Goal: Answer question/provide support

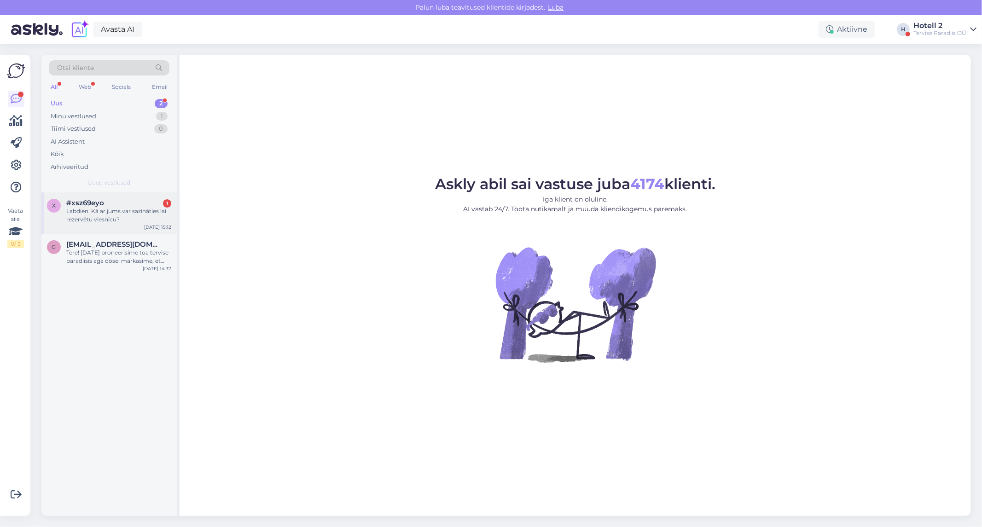
click at [113, 209] on div "Labdien. Kā ar jums var sazināties lai rezervētu viesnīcu?" at bounding box center [118, 215] width 105 height 17
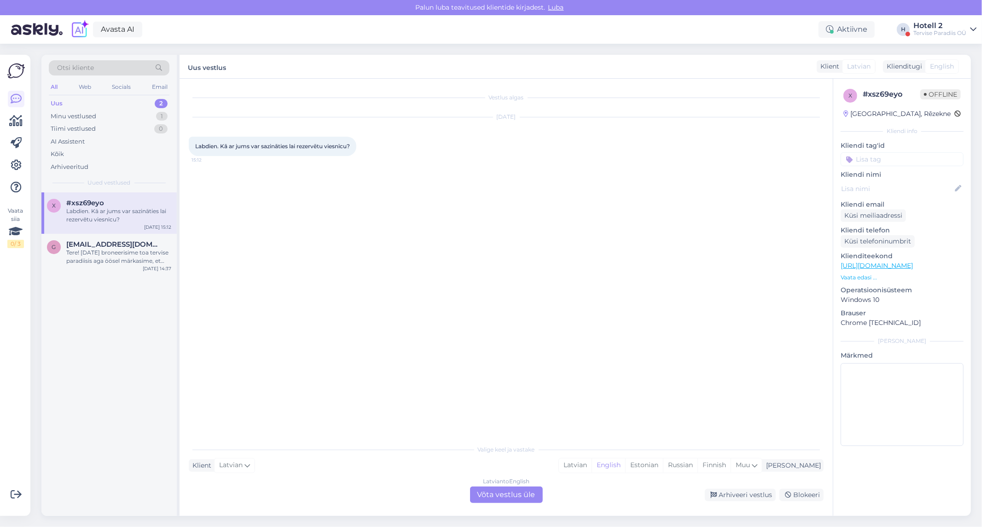
click at [514, 504] on div "Vestlus algas Oct 14 2025 Labdien. Kā ar jums var sazināties lai rezervētu vies…" at bounding box center [506, 297] width 653 height 437
click at [514, 492] on div "Latvian to English Võta vestlus üle" at bounding box center [506, 494] width 73 height 17
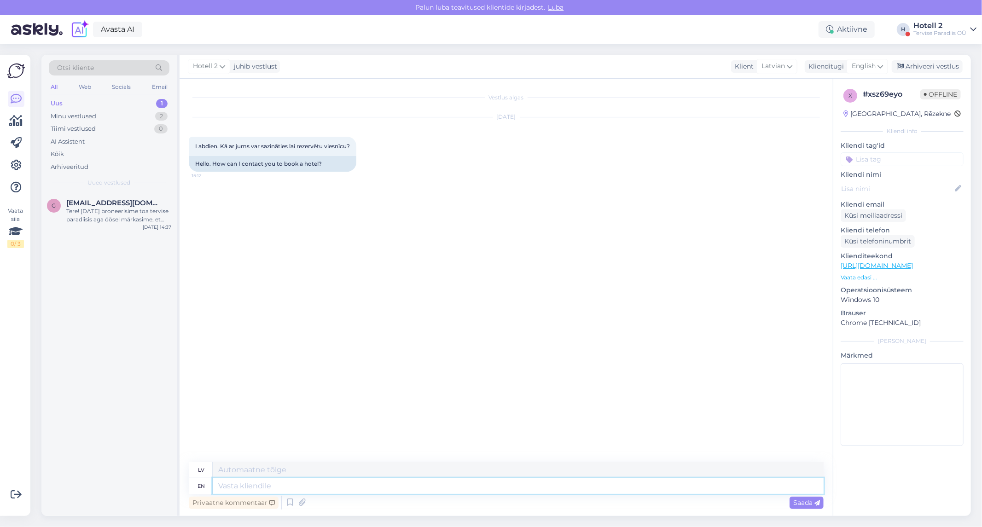
click at [232, 487] on textarea at bounding box center [518, 486] width 611 height 16
type textarea "Hello!"
type textarea "Sveiki!"
type textarea "Hello! You c"
type textarea "Sveiki! Tu"
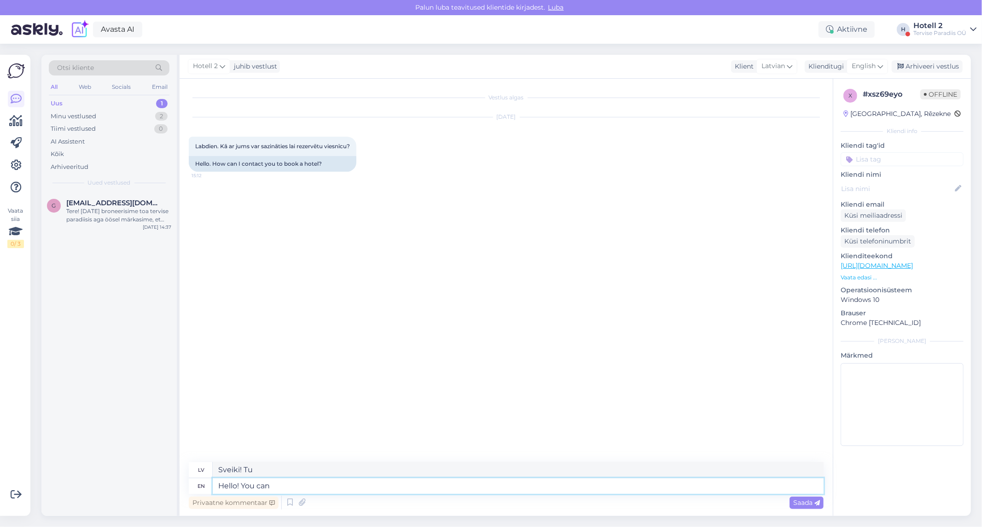
type textarea "Hello! You can"
type textarea "Sveiki! Jūs varat"
type textarea "Hello! You can book"
type textarea "Sveiki! Jūs varat rezervēt"
type textarea "Hello! You can book online"
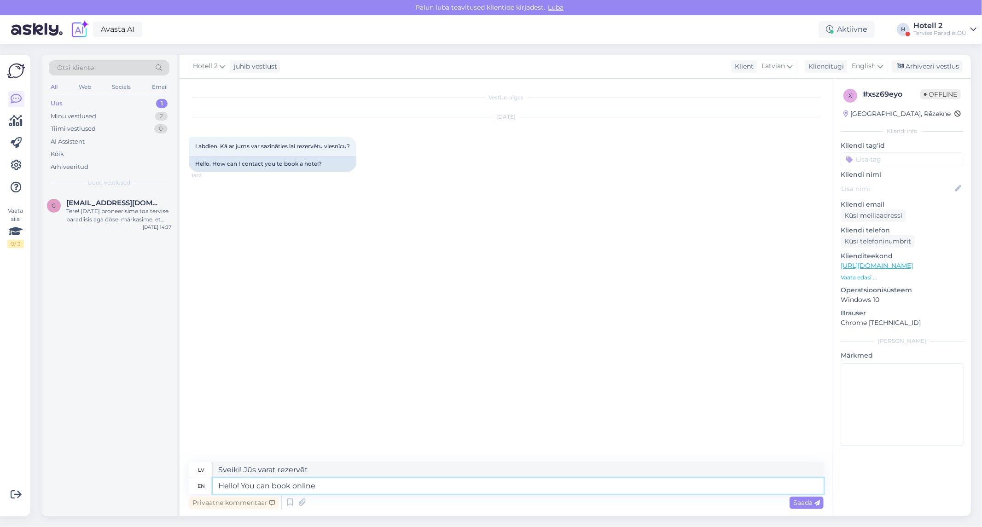
type textarea "Sveiki! Varat rezervēt tiešsaistē"
type textarea "Hello! You can book online or"
type textarea "Sveiki! Varat rezervēt tiešsaistē vai"
type textarea "Hello! You can book online or through o"
type textarea "Sveiki! Rezervēt var tiešsaistē vai caur"
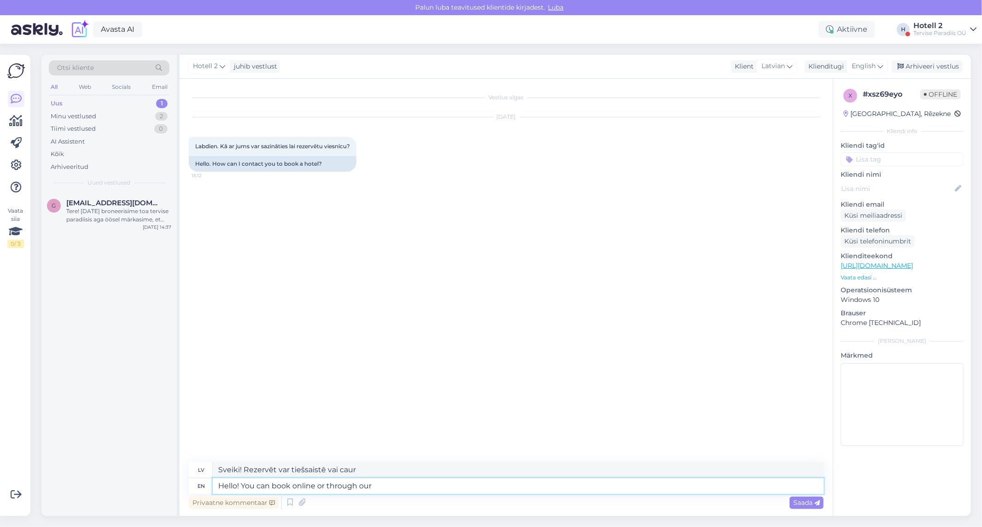
type textarea "Hello! You can book online or through our"
type textarea "Sveiki! Rezervēt var tiešsaistē vai caur mūsu"
type textarea "Hello! You can book online or through our email"
type textarea "Sveiki! Rezervēt var tiešsaistē vai caur mūsu e-pastu"
type textarea "Hello! You can book online or through our email hotell@"
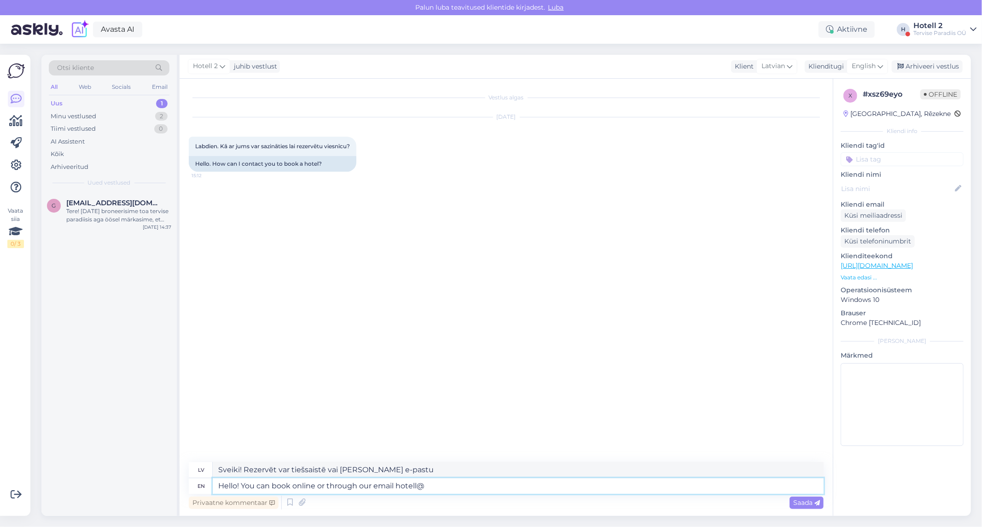
type textarea "Sveiki! Rezervēt var tiešsaistē vai caur mūsu e-pastu."
type textarea "Hello! You can book online or through our email hotell@spa.ee"
type textarea "Sveiki! Rezervēt var tiešsaistē vai pa e-pastu hotell@spa.ee"
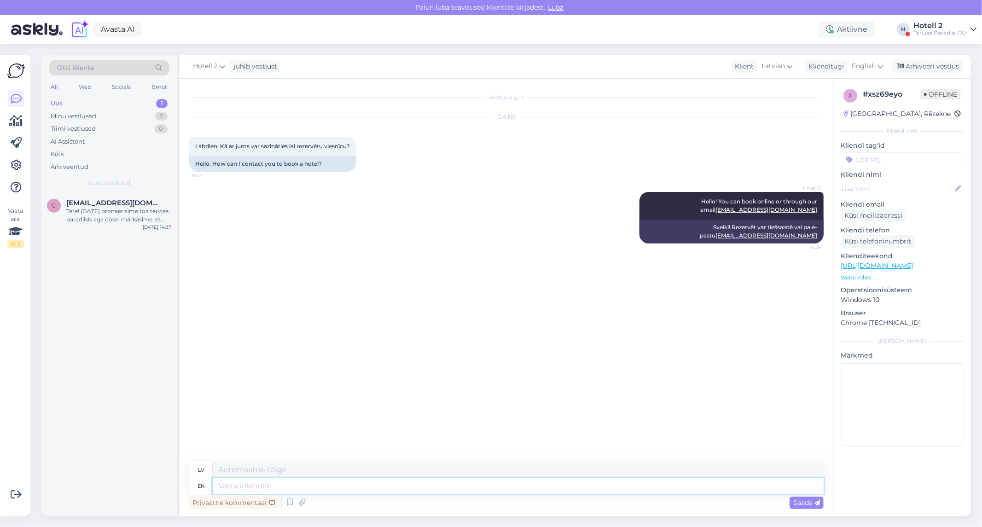
paste textarea "https://terviseparadiis.ee/"
type textarea "https://terviseparadiis.ee/"
click at [937, 66] on div "Arhiveeri vestlus" at bounding box center [927, 66] width 71 height 12
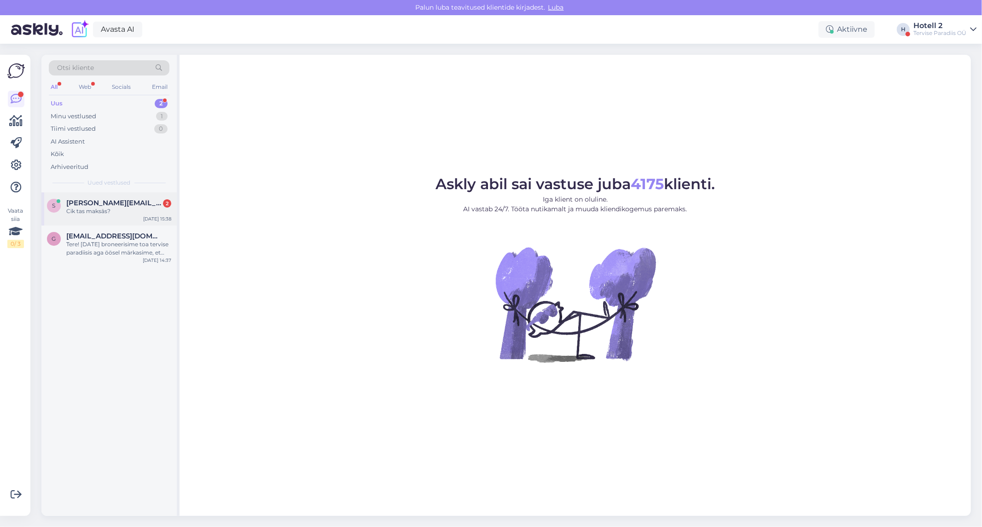
click at [128, 208] on div "Cik tas maksās?" at bounding box center [118, 211] width 105 height 8
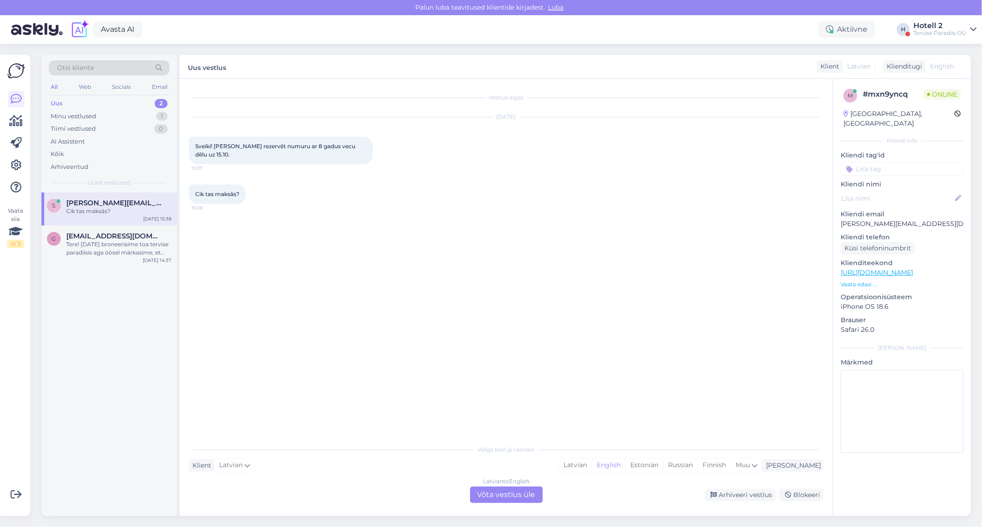
click at [502, 489] on div "Latvian to English Võta vestlus üle" at bounding box center [506, 494] width 73 height 17
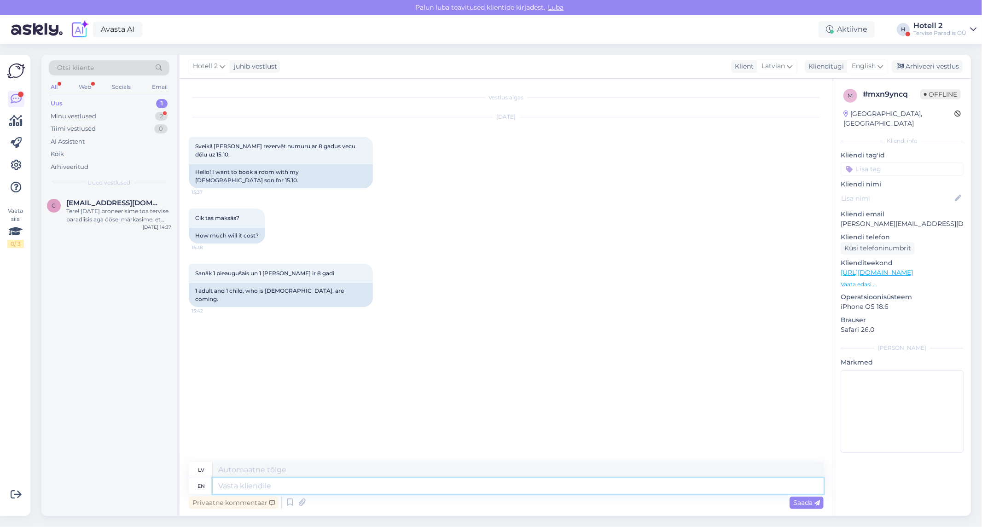
click at [277, 488] on textarea at bounding box center [518, 486] width 611 height 16
click at [80, 81] on div "Web" at bounding box center [85, 87] width 16 height 12
click at [55, 85] on div "All" at bounding box center [54, 87] width 11 height 12
click at [99, 114] on div "Minu vestlused 2" at bounding box center [109, 116] width 121 height 13
click at [69, 213] on div "Sanāk 1 pieaugušais un 1 [PERSON_NAME] ir 8 gadi" at bounding box center [118, 215] width 105 height 17
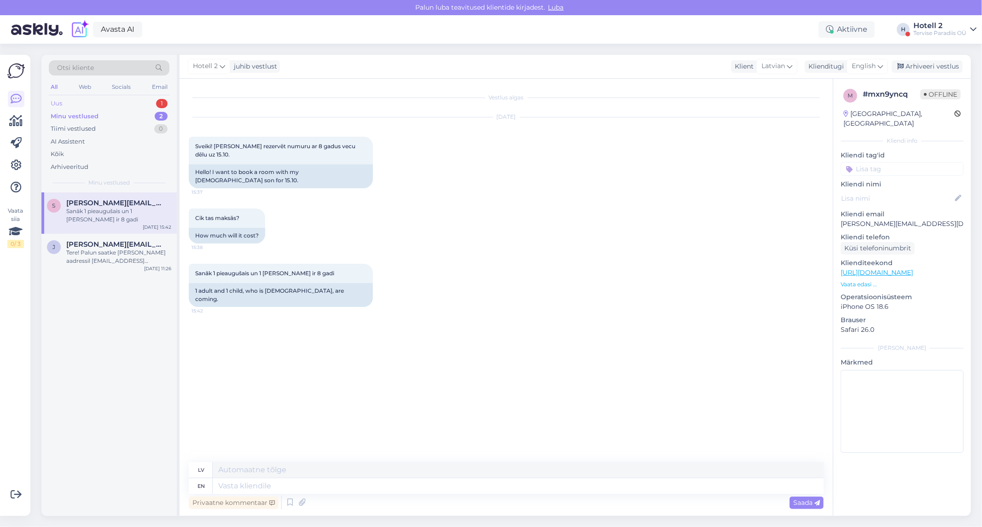
click at [79, 100] on div "Uus 1" at bounding box center [109, 103] width 121 height 13
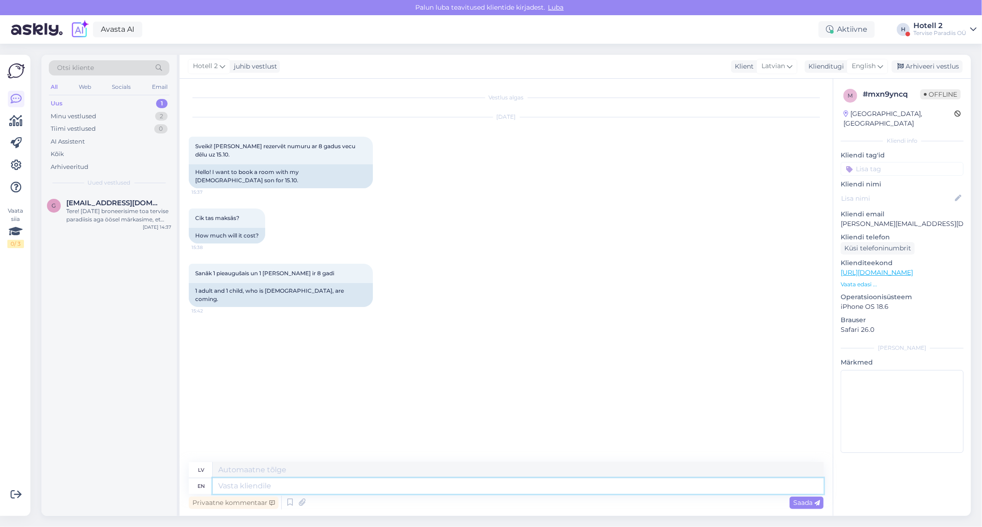
click at [239, 487] on textarea at bounding box center [518, 486] width 611 height 16
type textarea "Hello!"
type textarea "Sveiki!"
type textarea "Hello! 1"
type textarea "Sveiki! 1"
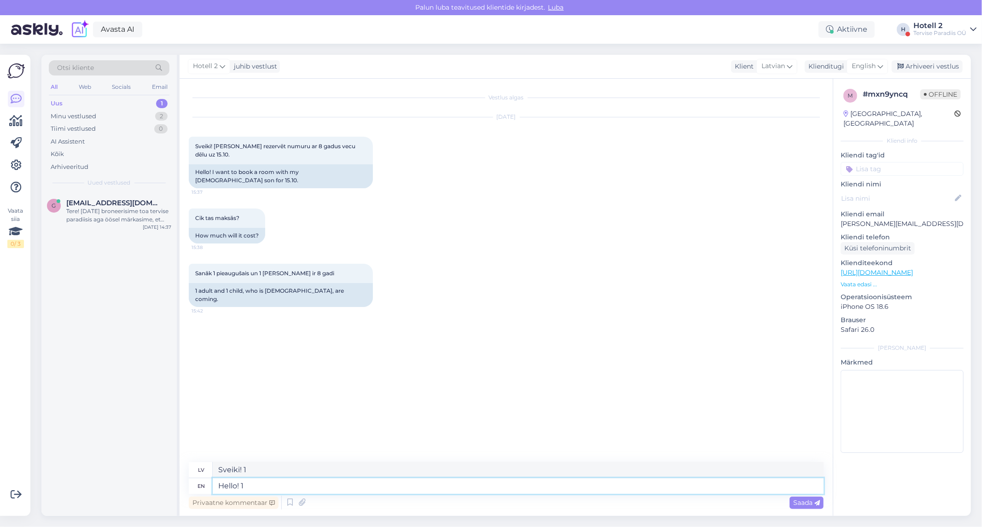
type textarea "Hello!"
type textarea "Sveiki!"
type textarea "Hello! One"
type textarea "Sveiki! [PERSON_NAME]"
type textarea "Hello! One room"
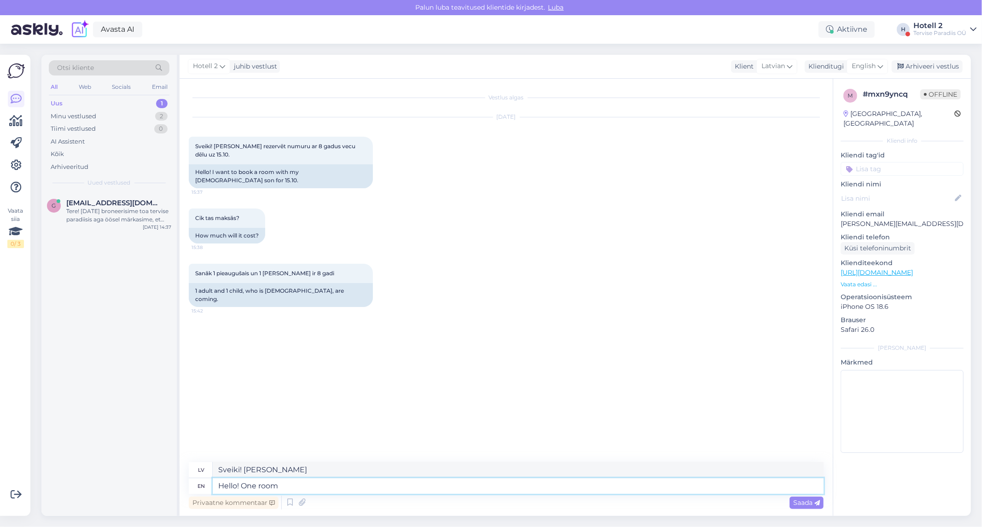
type textarea "Sveiki! Viena istaba"
type textarea "Hello! One room from"
type textarea "Sveiki! Viena istaba no"
type textarea "Hello! One room from the 15th t"
type textarea "Sveiki! Viena istaba no 15. datuma"
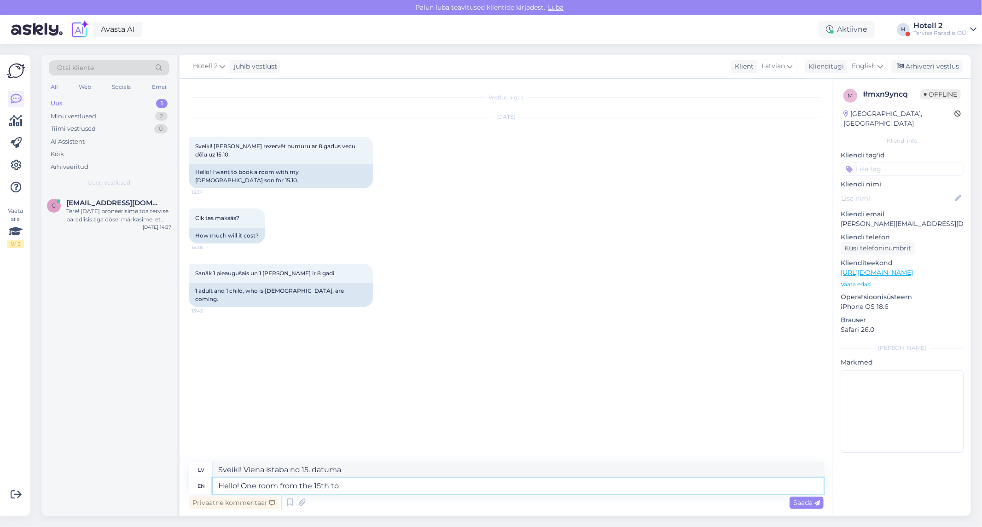
type textarea "Hello! One room from the 15th to t"
type textarea "Sveiki! Viena istaba no 15. datuma līdz"
type textarea "Hello! One room from the 15th to the 16th is 139"
type textarea "Sveiki! Viena istaba no 15. datuma līdz"
type textarea "Hello! One room from the 15th to the 16th is 139€."
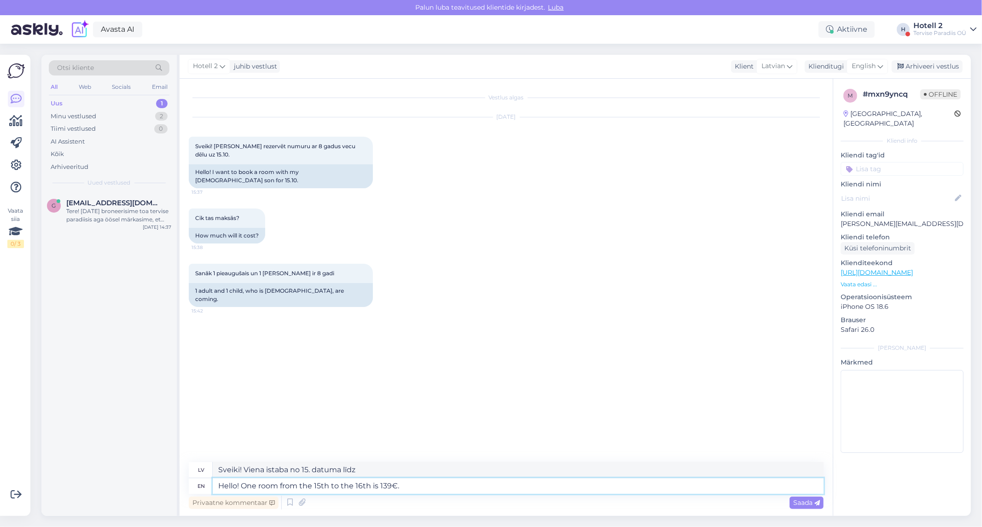
type textarea "Sveiki! Viena istaba no 15. līdz 16. datumam maksā 139 €."
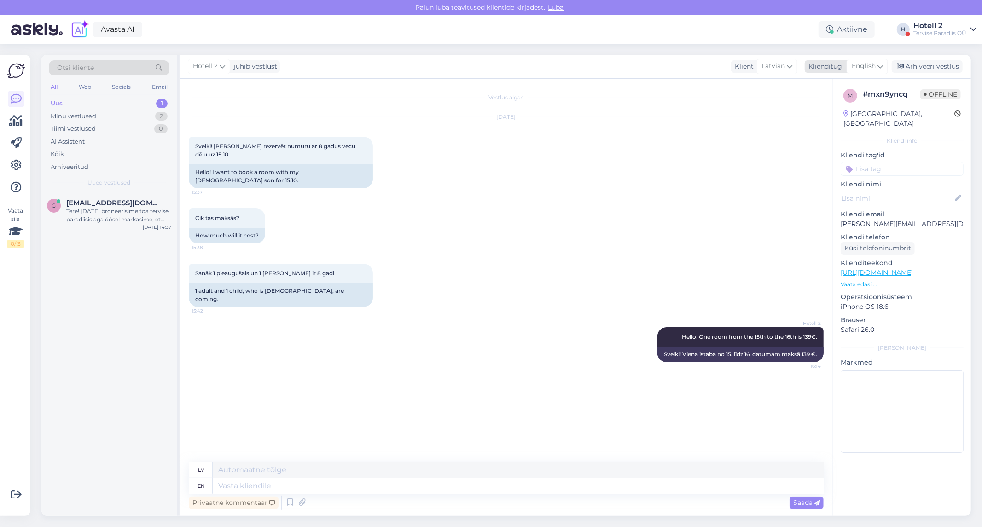
click at [936, 70] on div "Arhiveeri vestlus" at bounding box center [927, 66] width 71 height 12
